Goal: Find specific page/section: Find specific page/section

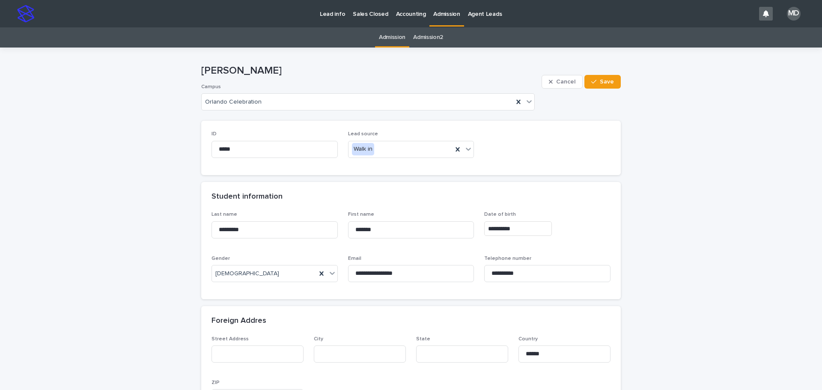
click at [440, 13] on p "Admission" at bounding box center [446, 9] width 27 height 18
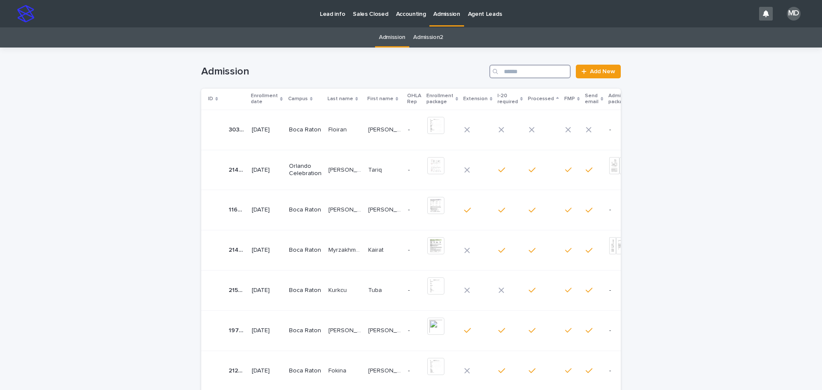
click at [516, 71] on input "Search" at bounding box center [529, 72] width 81 height 14
paste input "**********"
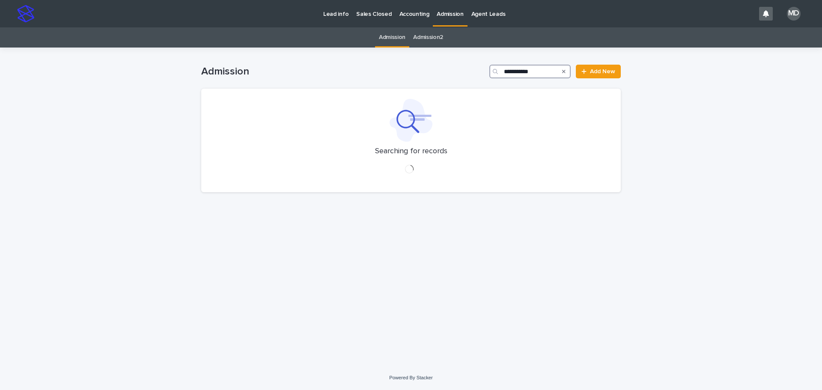
type input "**********"
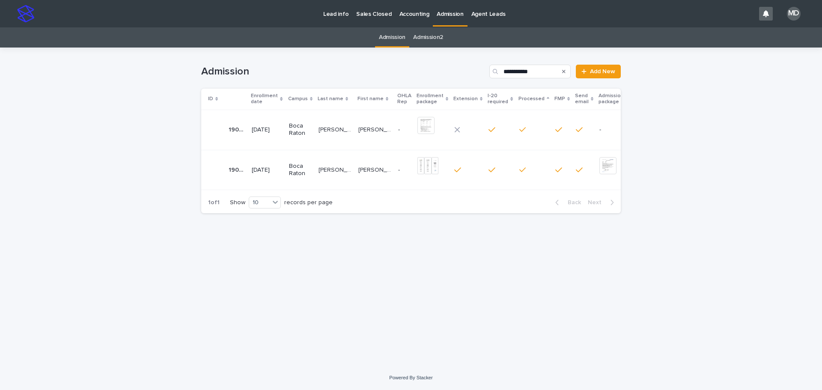
click at [264, 170] on p "07/23/2024" at bounding box center [267, 170] width 30 height 7
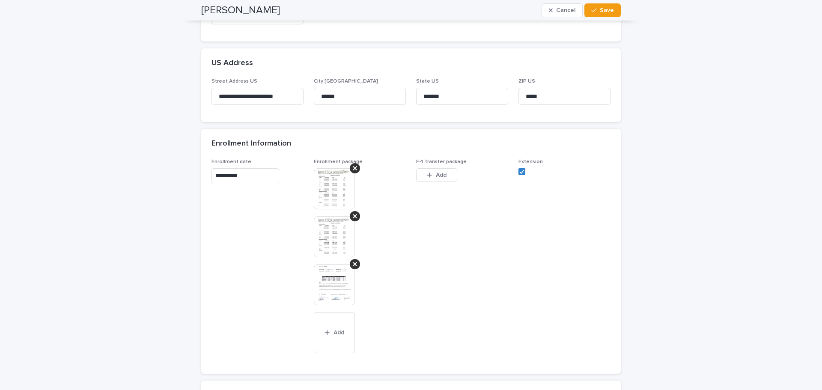
scroll to position [428, 0]
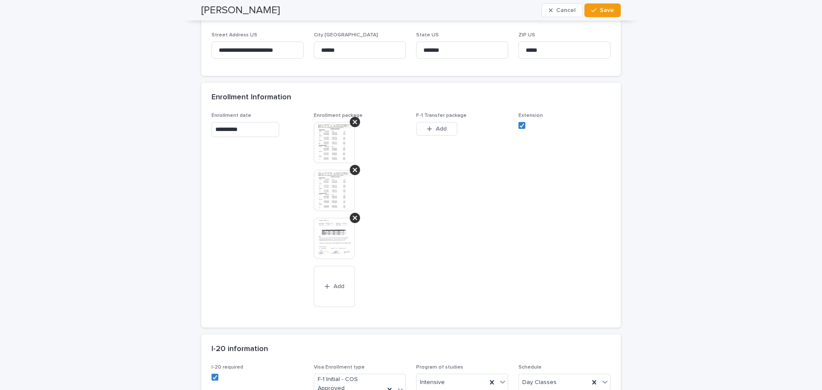
click at [335, 140] on img at bounding box center [334, 142] width 41 height 41
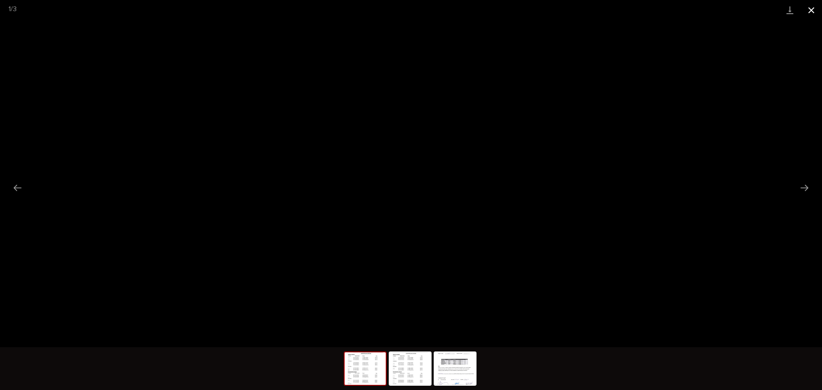
click at [811, 8] on button "Close gallery" at bounding box center [811, 10] width 21 height 20
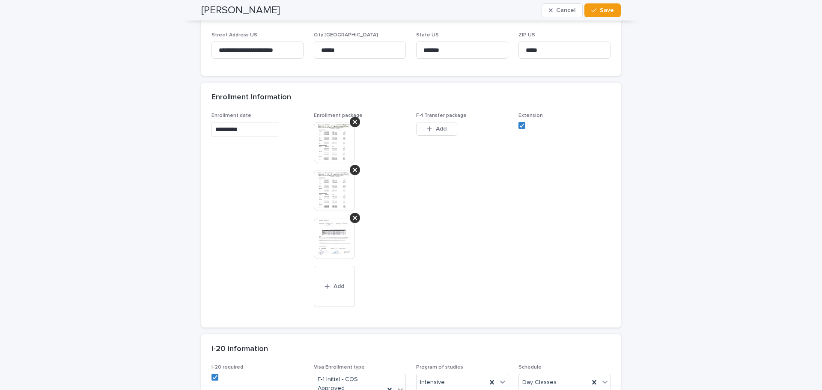
click at [441, 224] on span "F-1 Transfer package This file cannot be opened Download File Add" at bounding box center [462, 215] width 92 height 205
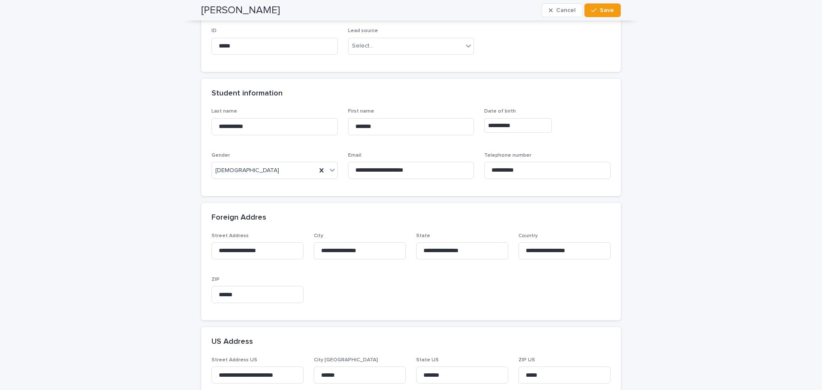
scroll to position [0, 0]
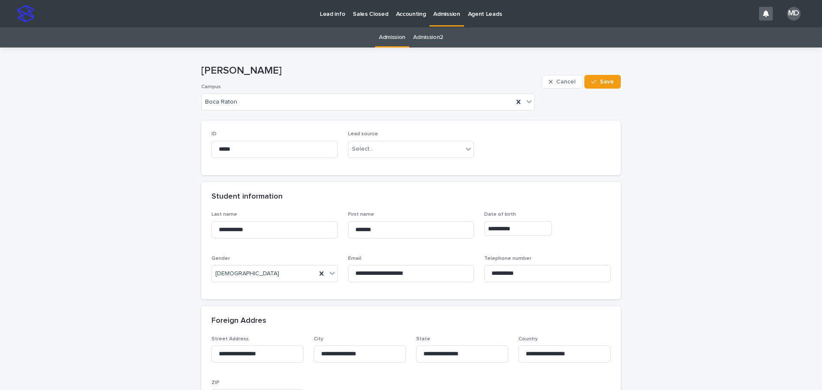
click at [447, 13] on p "Admission" at bounding box center [446, 9] width 27 height 18
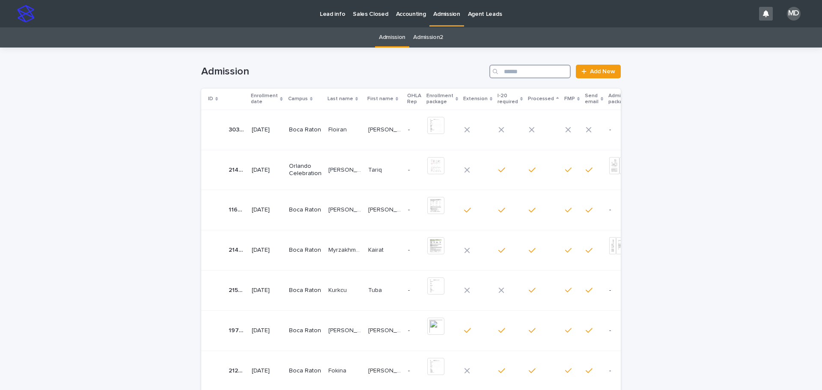
click at [513, 74] on input "Search" at bounding box center [529, 72] width 81 height 14
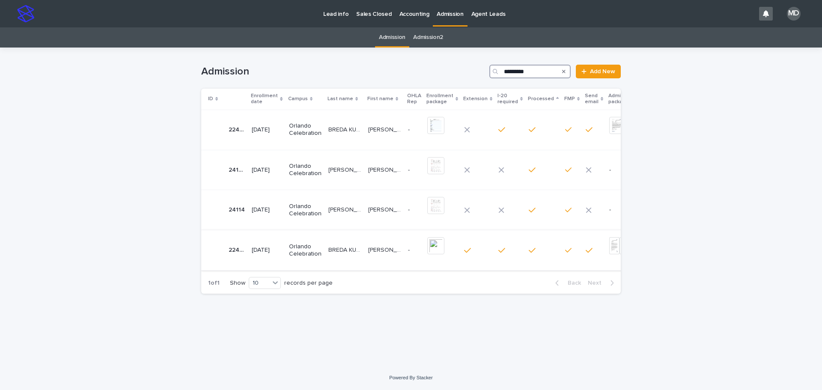
type input "*********"
click at [309, 249] on p "Orlando Celebration" at bounding box center [305, 250] width 33 height 15
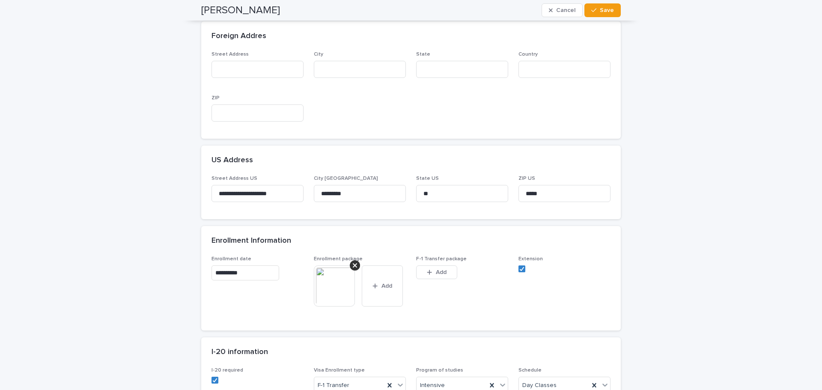
scroll to position [300, 0]
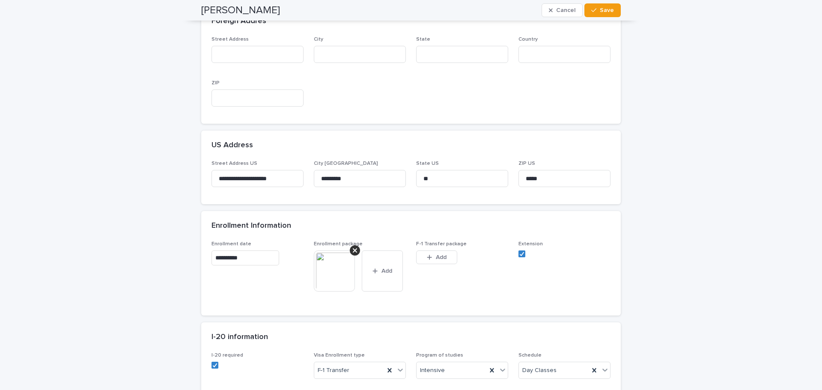
click at [319, 272] on img at bounding box center [334, 271] width 41 height 41
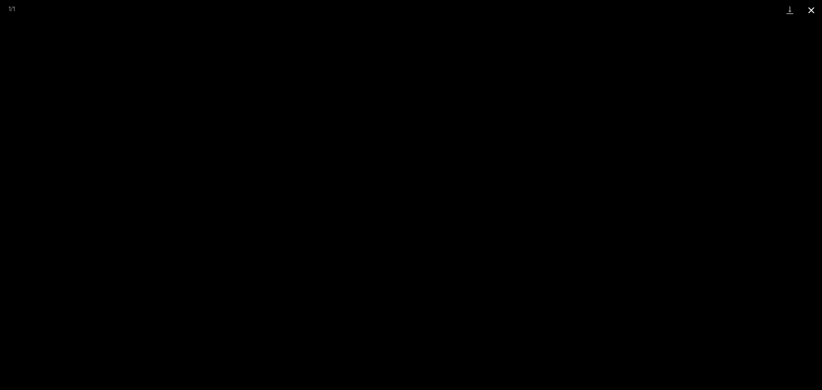
click at [809, 10] on button "Close gallery" at bounding box center [811, 10] width 21 height 20
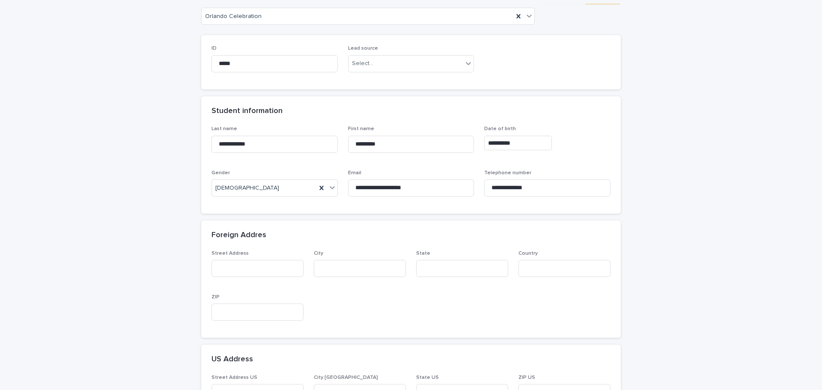
scroll to position [0, 0]
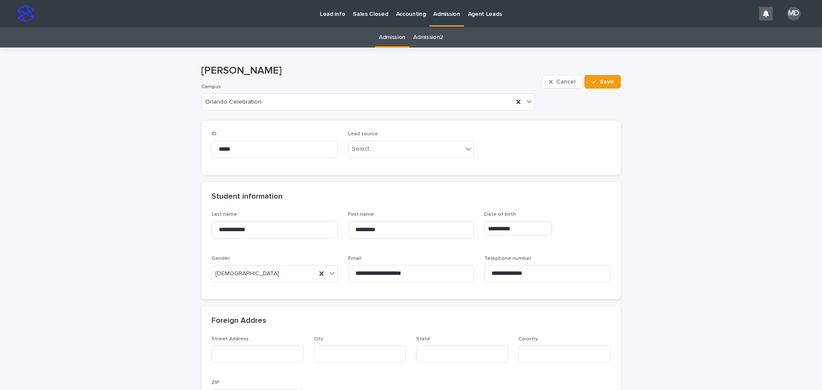
click at [433, 14] on p "Admission" at bounding box center [446, 9] width 27 height 18
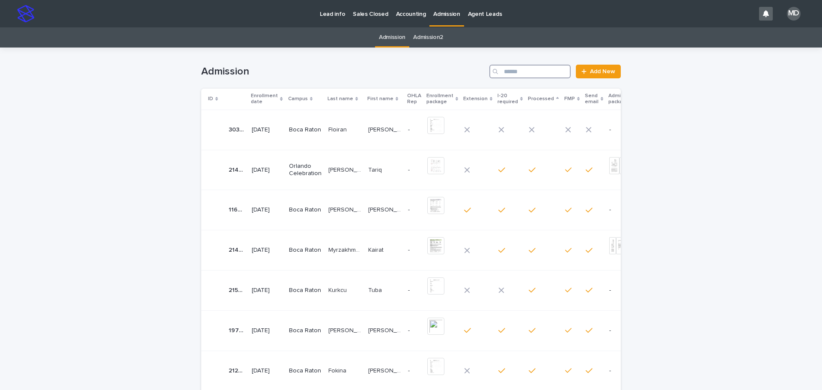
click at [506, 74] on input "Search" at bounding box center [529, 72] width 81 height 14
type input "********"
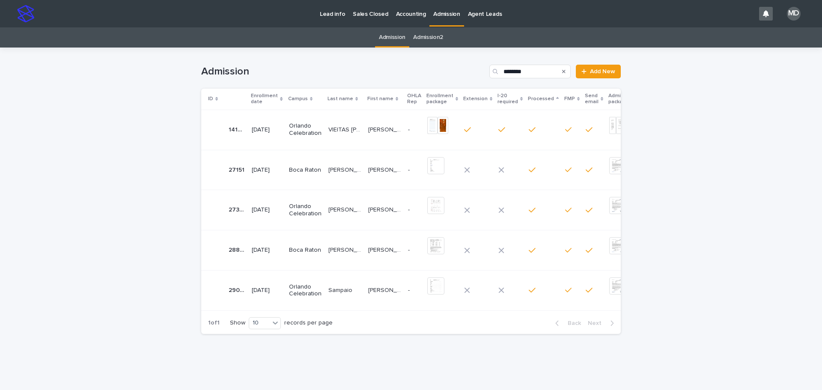
click at [295, 128] on p "Orlando Celebration" at bounding box center [305, 129] width 33 height 15
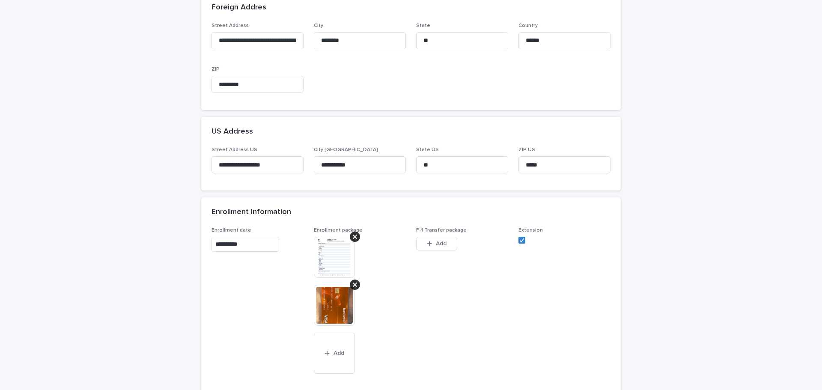
scroll to position [343, 0]
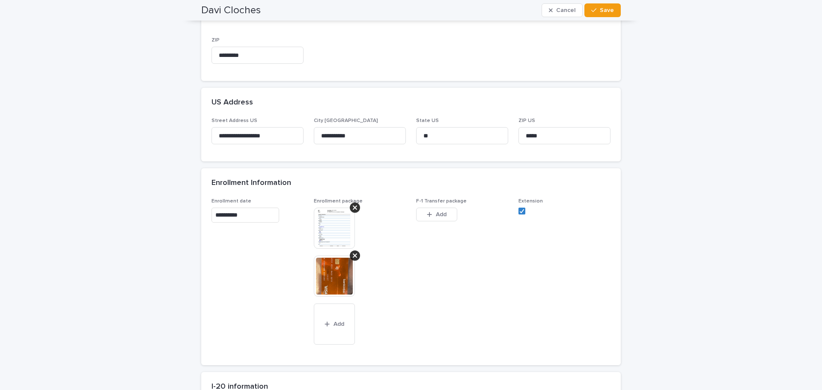
click at [326, 225] on img at bounding box center [334, 228] width 41 height 41
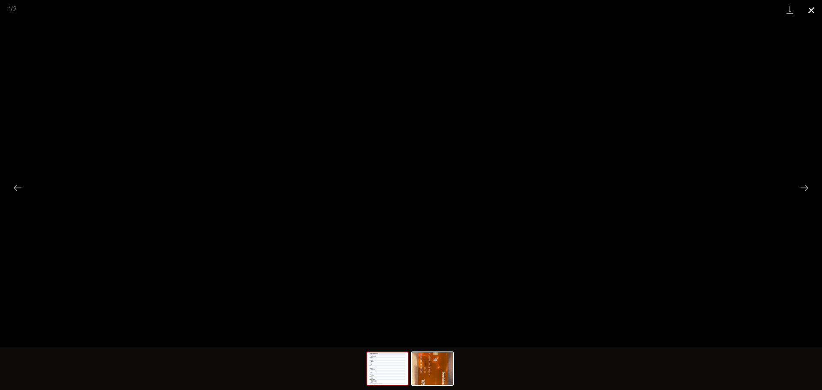
click at [814, 6] on button "Close gallery" at bounding box center [811, 10] width 21 height 20
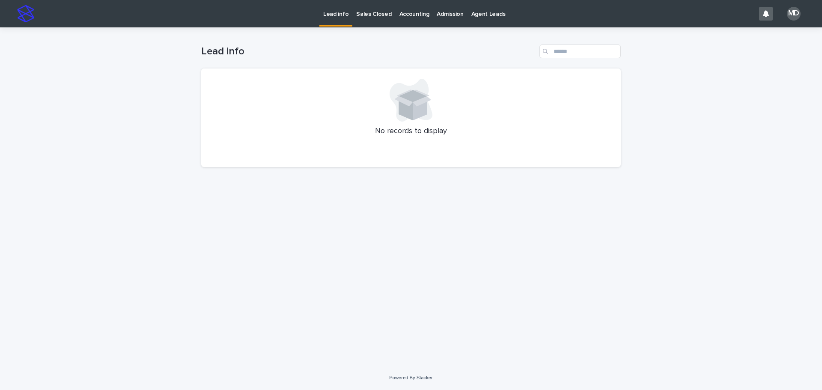
click at [444, 11] on p "Admission" at bounding box center [450, 9] width 27 height 18
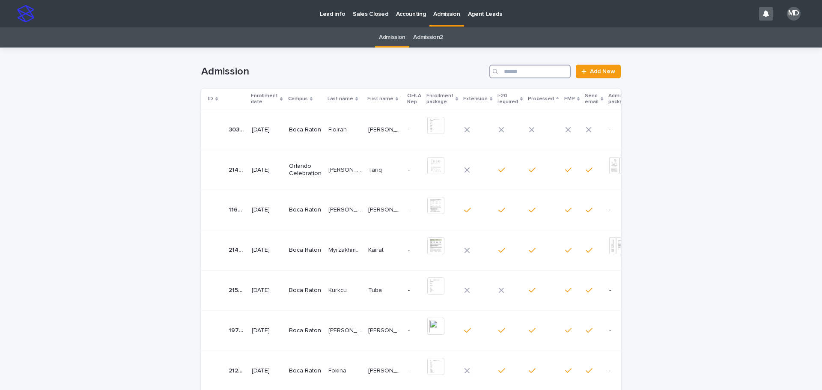
click at [526, 72] on input "Search" at bounding box center [529, 72] width 81 height 14
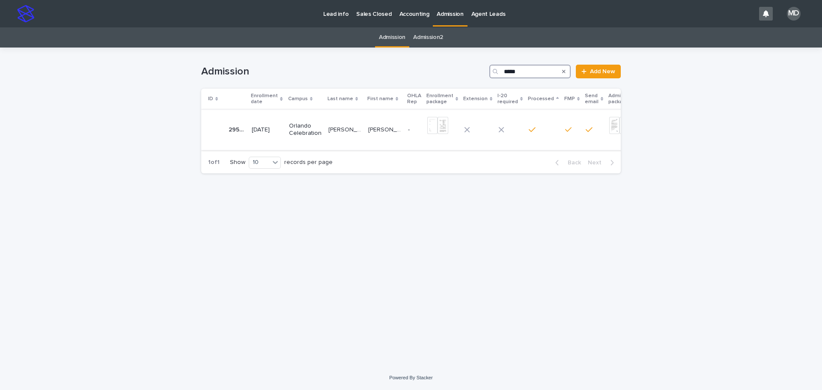
type input "*****"
click at [338, 128] on p "[PERSON_NAME]" at bounding box center [345, 129] width 35 height 9
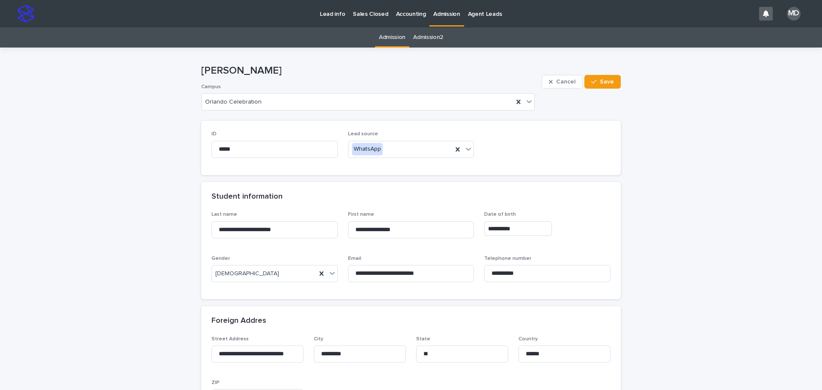
click at [444, 10] on p "Admission" at bounding box center [446, 9] width 27 height 18
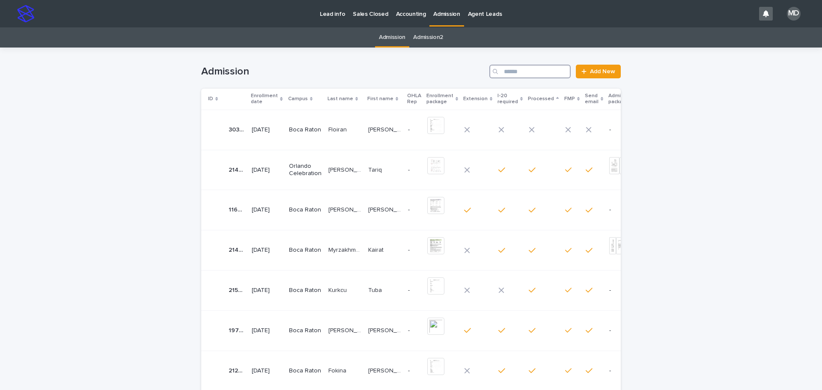
click at [529, 69] on input "Search" at bounding box center [529, 72] width 81 height 14
type input "**********"
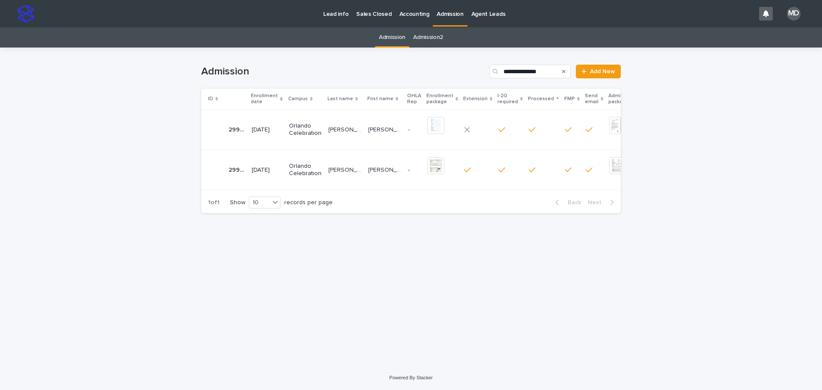
click at [300, 172] on p "Orlando Celebration" at bounding box center [305, 170] width 33 height 15
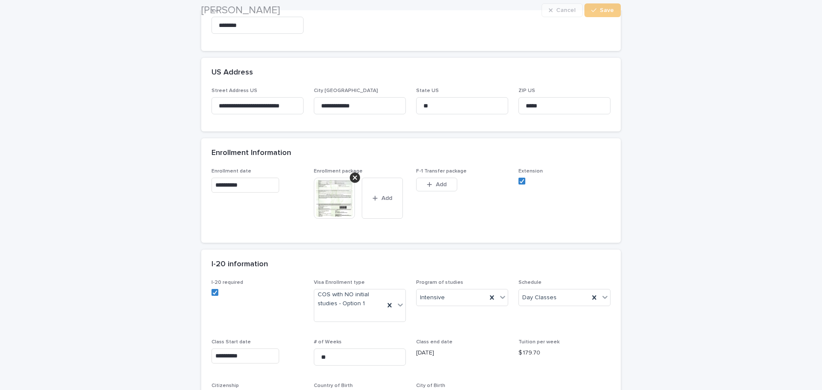
scroll to position [385, 0]
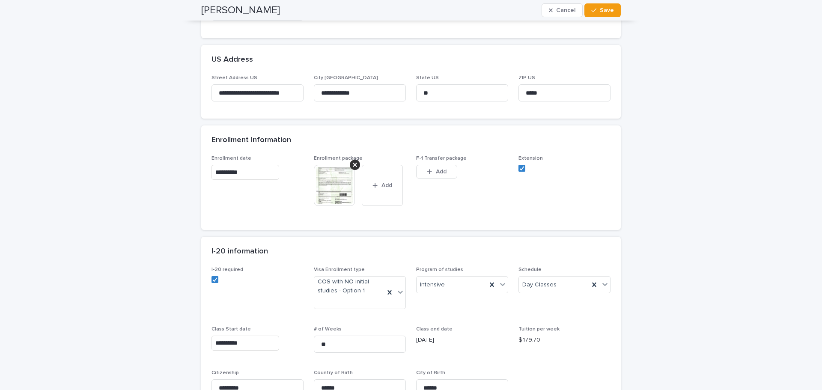
click at [326, 185] on img at bounding box center [334, 185] width 41 height 41
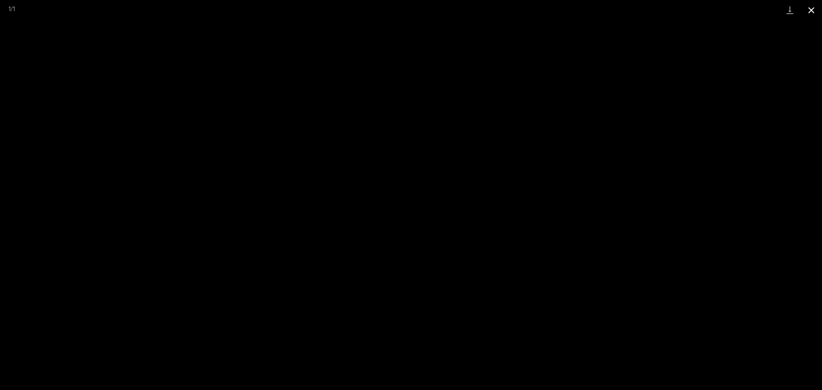
click at [807, 11] on button "Close gallery" at bounding box center [811, 10] width 21 height 20
